Goal: Task Accomplishment & Management: Manage account settings

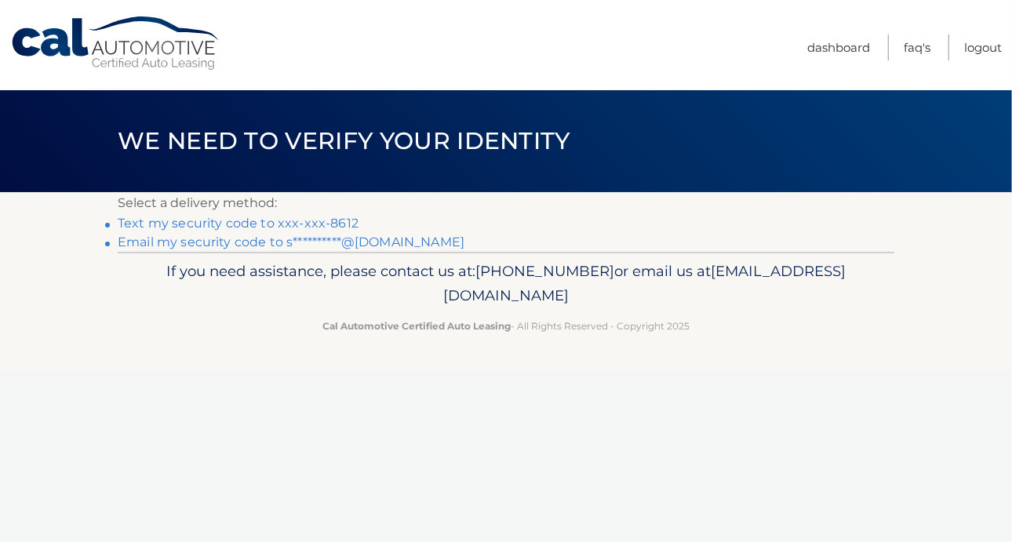
click at [330, 220] on link "Text my security code to xxx-xxx-8612" at bounding box center [238, 223] width 241 height 15
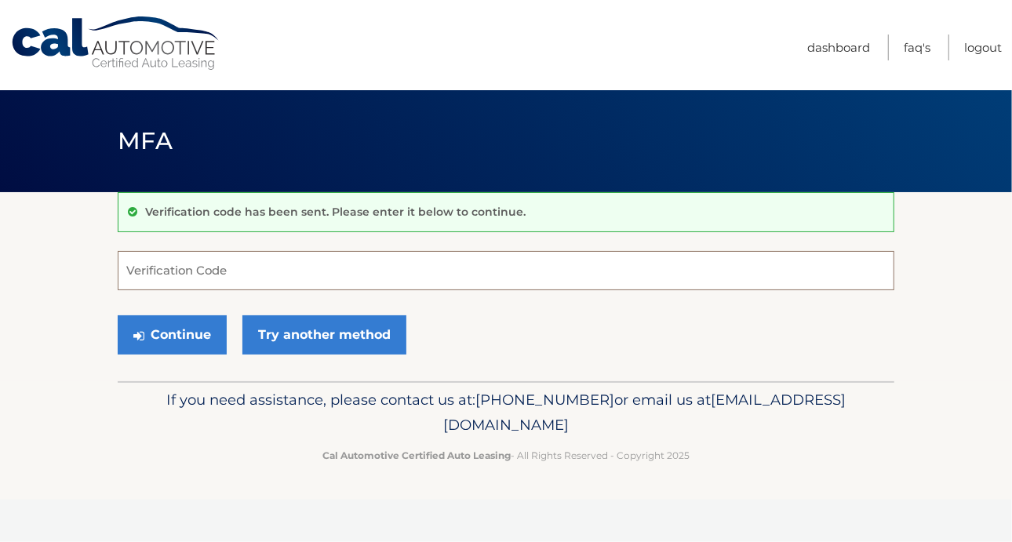
click at [187, 280] on input "Verification Code" at bounding box center [506, 270] width 777 height 39
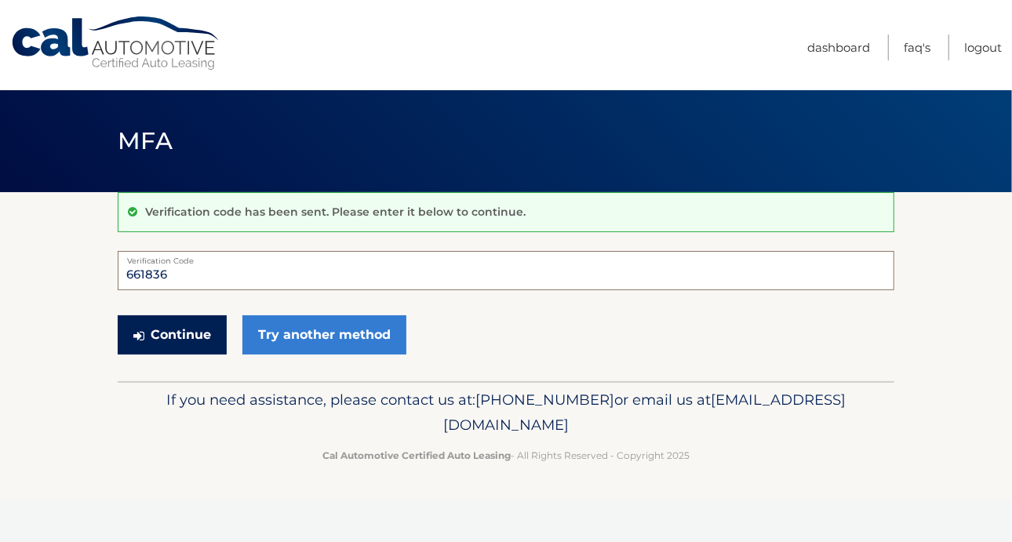
type input "661836"
click at [166, 335] on button "Continue" at bounding box center [172, 334] width 109 height 39
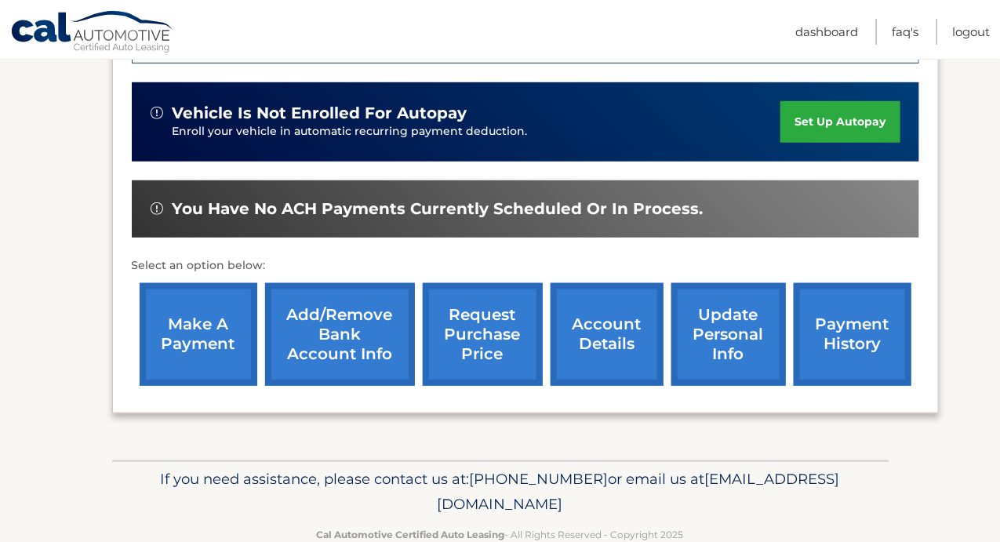
scroll to position [431, 0]
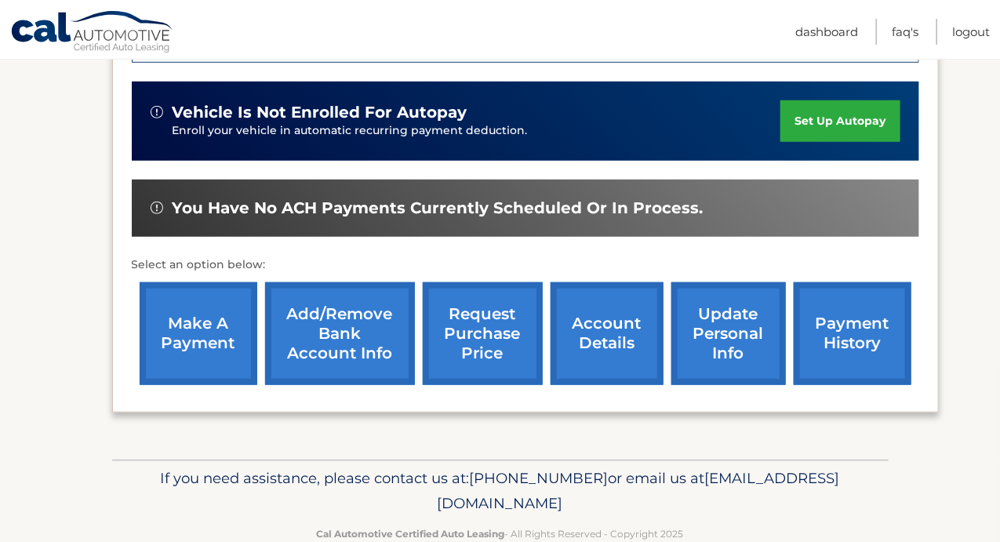
click at [603, 348] on link "account details" at bounding box center [607, 333] width 113 height 103
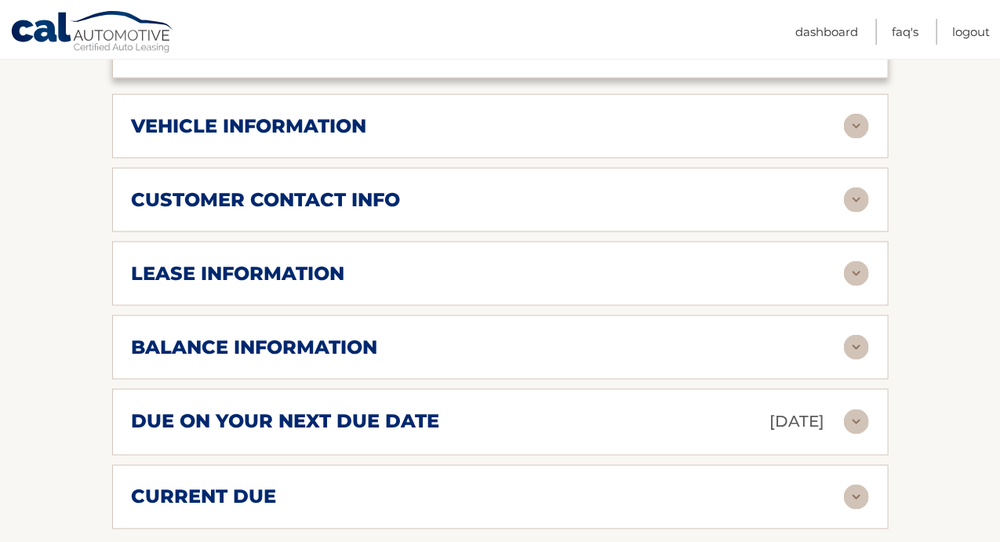
scroll to position [735, 0]
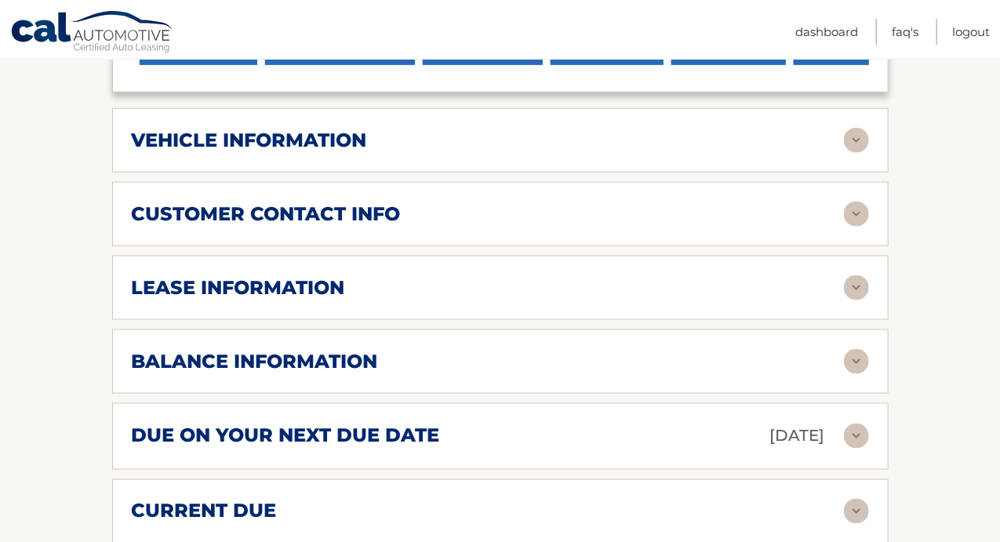
click at [855, 349] on img at bounding box center [856, 361] width 25 height 25
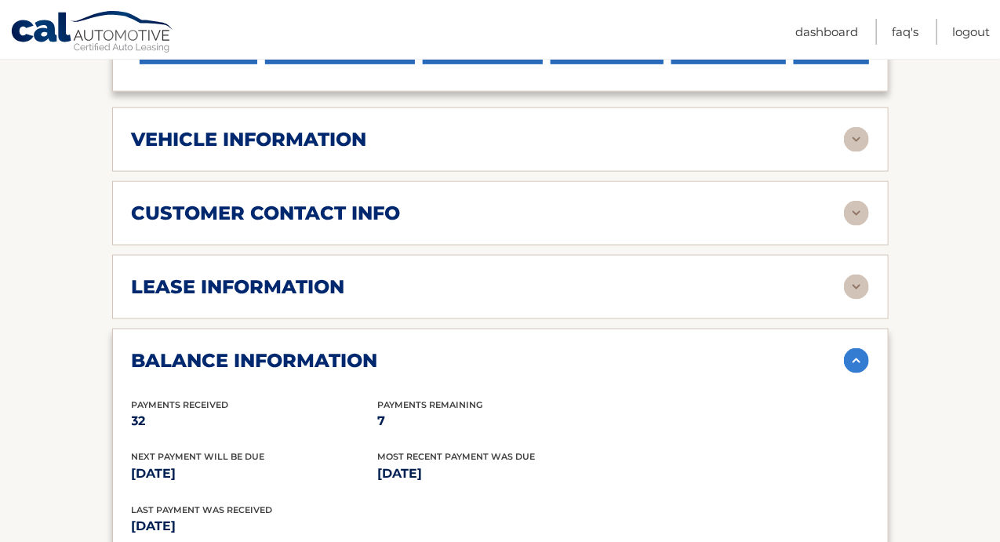
scroll to position [739, 0]
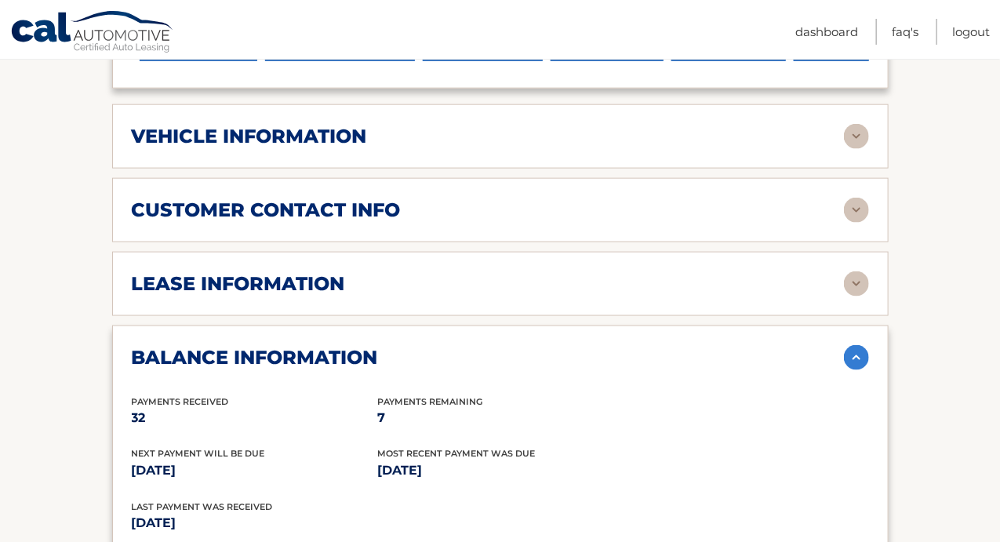
click at [852, 271] on img at bounding box center [856, 283] width 25 height 25
